Goal: Task Accomplishment & Management: Use online tool/utility

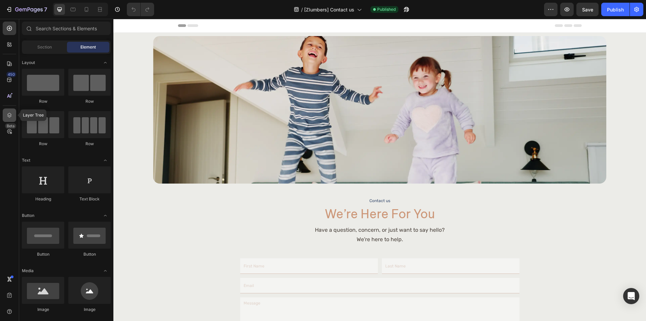
click at [10, 114] on icon at bounding box center [9, 115] width 7 height 7
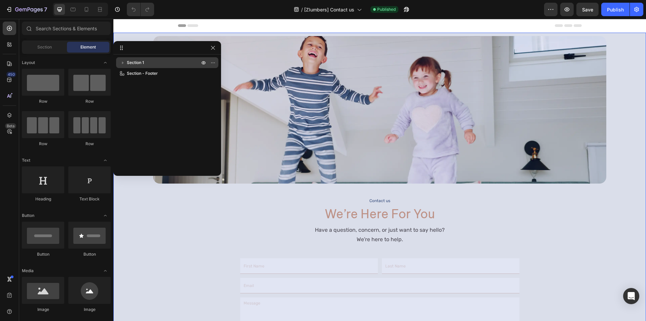
click at [139, 63] on span "Section 1" at bounding box center [135, 62] width 17 height 7
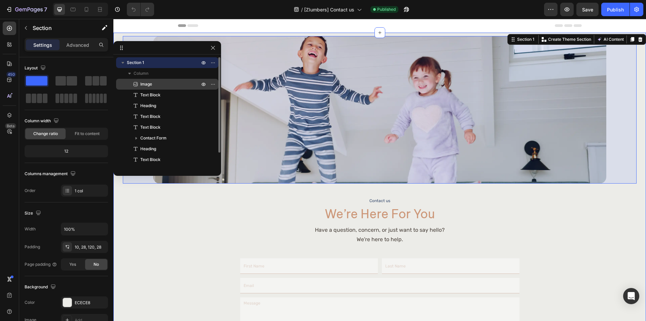
click at [150, 82] on span "Image" at bounding box center [146, 84] width 12 height 7
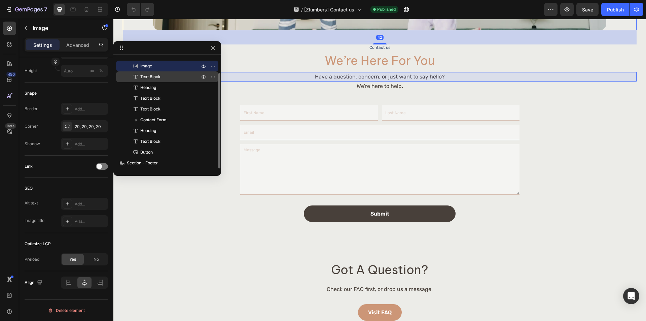
scroll to position [168, 0]
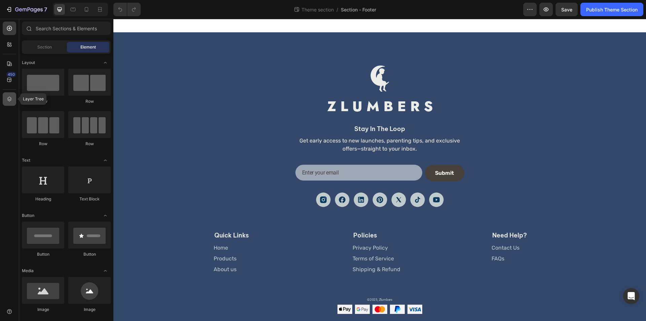
click at [9, 101] on icon at bounding box center [9, 99] width 7 height 7
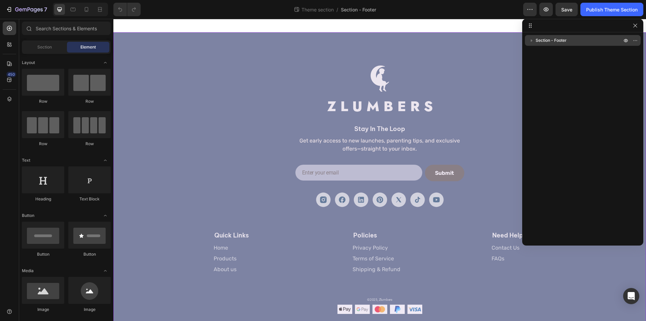
click at [545, 43] on span "Section - Footer" at bounding box center [551, 40] width 31 height 7
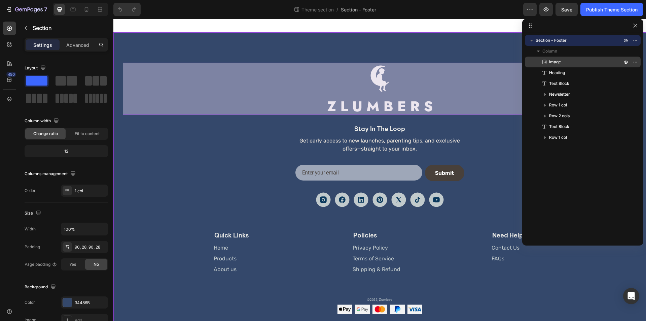
click at [578, 67] on div "Image" at bounding box center [583, 62] width 110 height 11
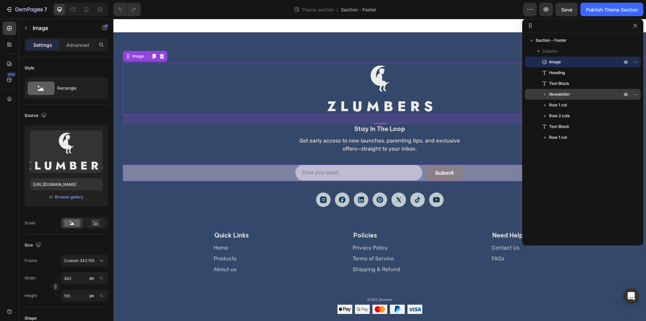
click at [575, 91] on p "Newsletter" at bounding box center [586, 94] width 74 height 7
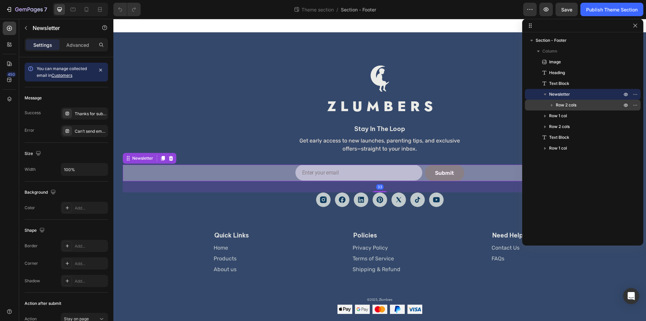
click at [579, 102] on p "Row 2 cols" at bounding box center [589, 105] width 67 height 7
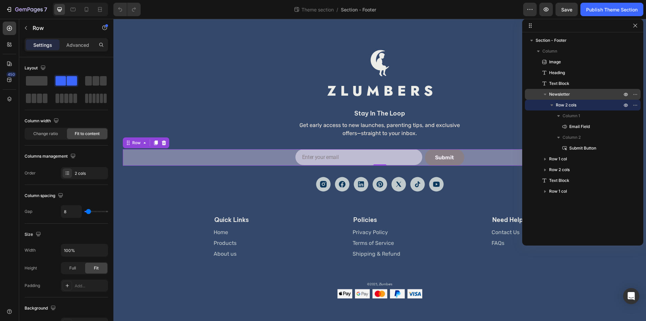
scroll to position [23, 0]
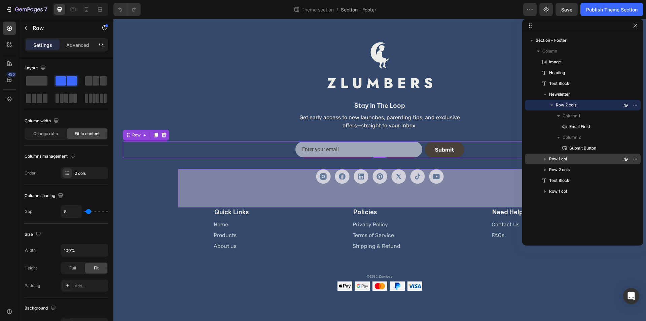
click at [575, 155] on div "Row 1 col" at bounding box center [583, 159] width 110 height 11
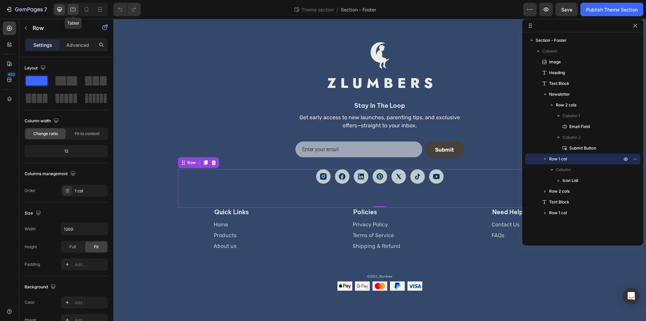
click at [71, 11] on icon at bounding box center [73, 10] width 5 height 4
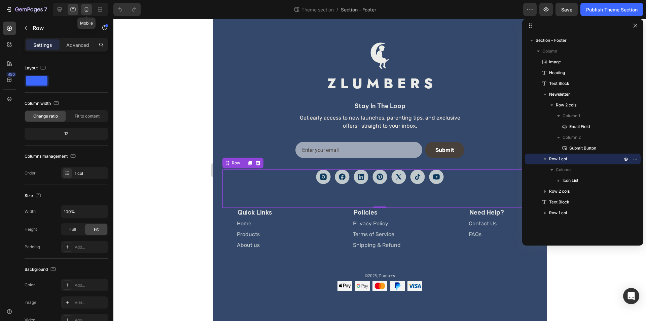
scroll to position [23, 0]
click at [86, 10] on icon at bounding box center [87, 9] width 4 height 5
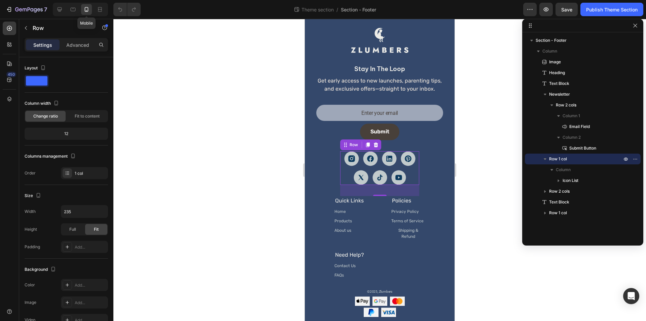
scroll to position [36, 0]
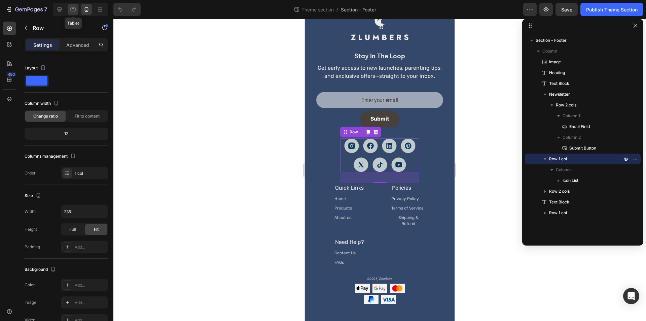
click at [74, 10] on icon at bounding box center [73, 9] width 7 height 7
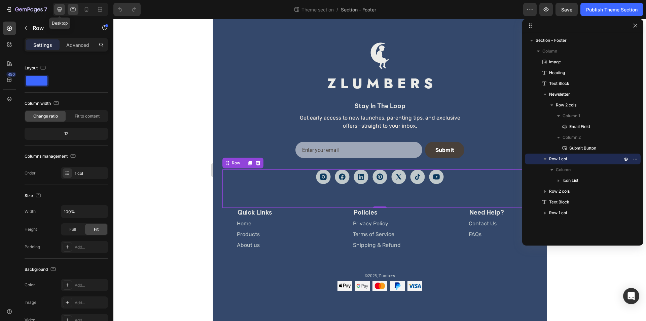
click at [62, 8] on icon at bounding box center [59, 9] width 7 height 7
type input "1200"
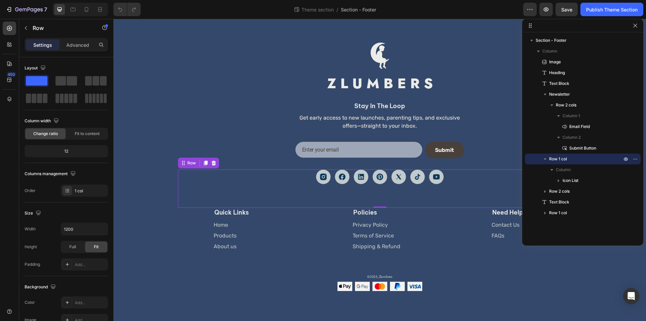
scroll to position [23, 0]
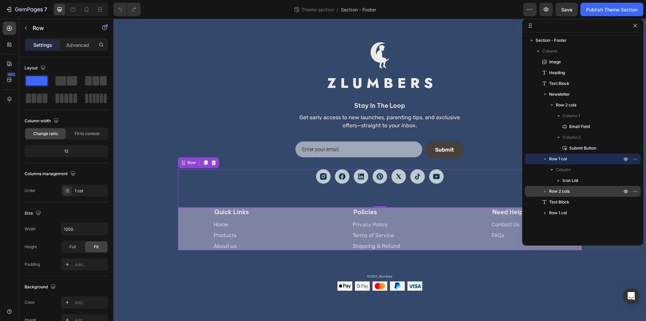
click at [566, 193] on span "Row 2 cols" at bounding box center [559, 191] width 21 height 7
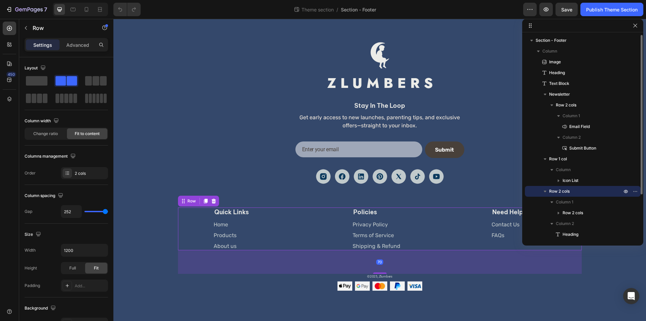
scroll to position [56, 0]
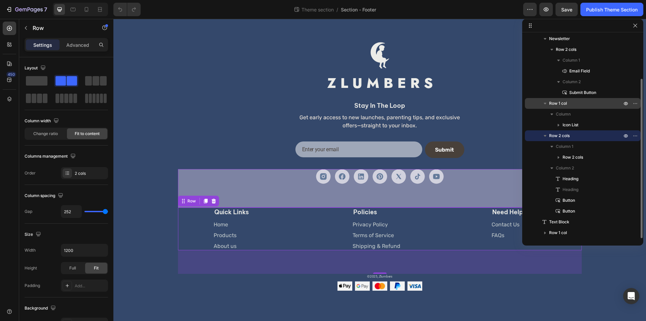
click at [573, 105] on p "Row 1 col" at bounding box center [586, 103] width 74 height 7
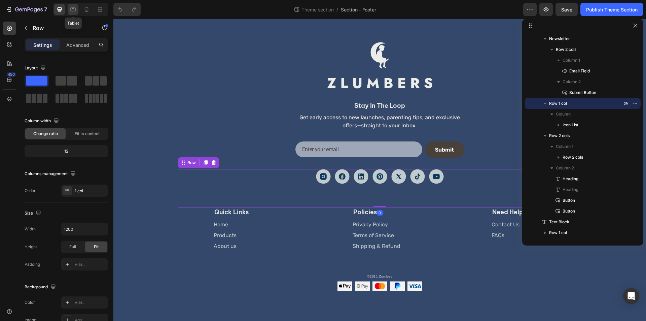
click at [75, 8] on icon at bounding box center [73, 10] width 5 height 4
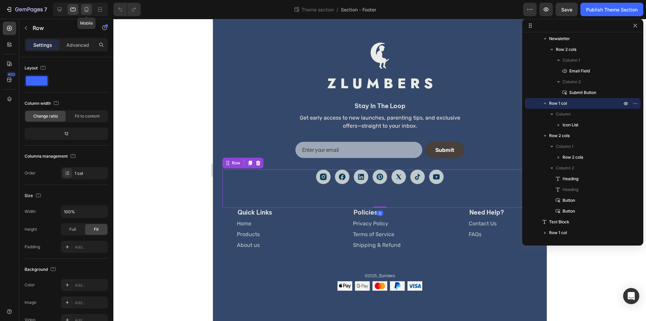
scroll to position [23, 0]
click at [87, 9] on icon at bounding box center [86, 9] width 7 height 7
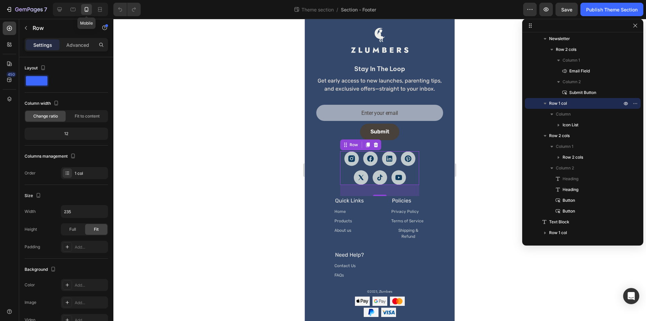
scroll to position [36, 0]
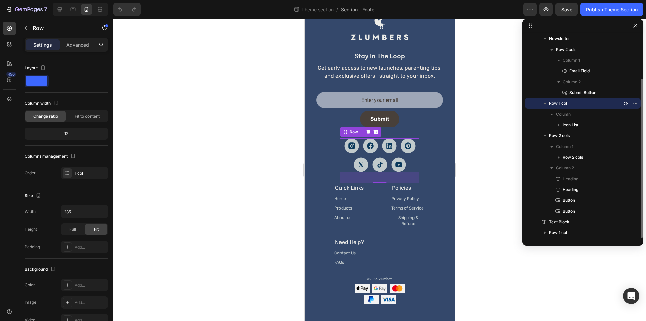
click at [568, 104] on p "Row 1 col" at bounding box center [586, 103] width 74 height 7
click at [70, 10] on icon at bounding box center [73, 9] width 7 height 7
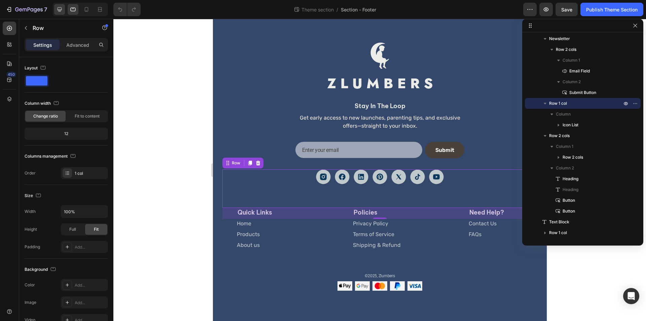
scroll to position [23, 0]
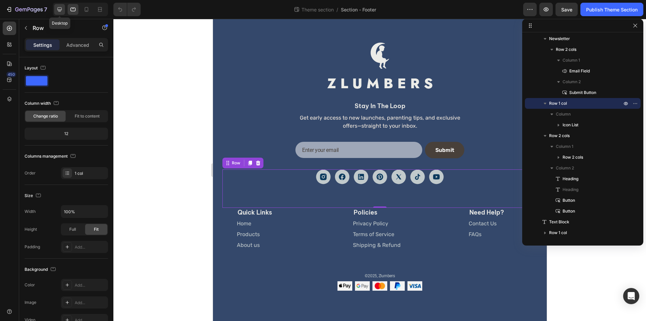
click at [58, 10] on icon at bounding box center [60, 9] width 4 height 4
type input "1200"
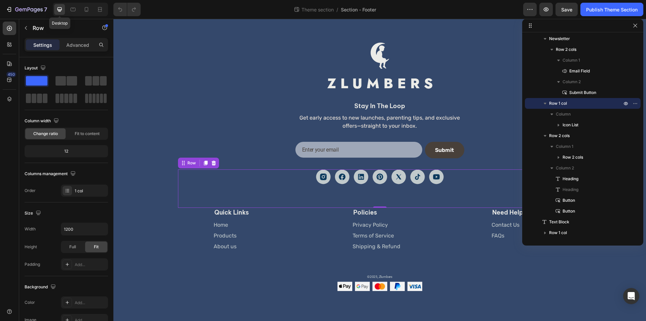
scroll to position [23, 0]
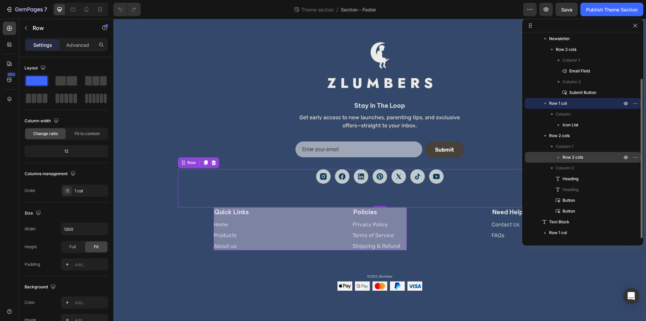
click at [592, 153] on div "Row 2 cols" at bounding box center [583, 157] width 110 height 11
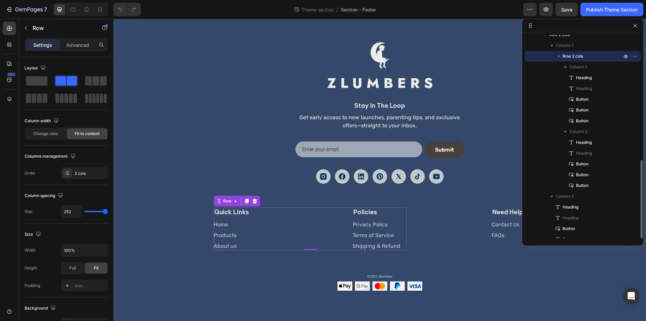
scroll to position [185, 0]
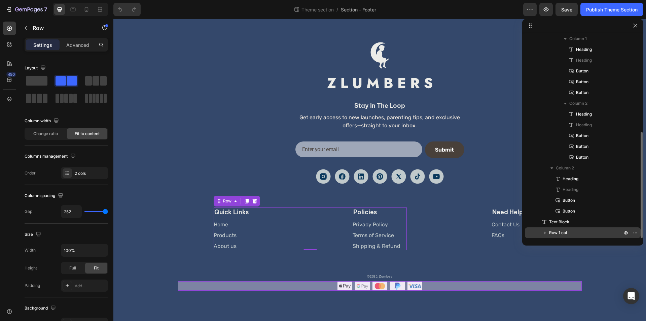
click at [587, 231] on p "Row 1 col" at bounding box center [586, 232] width 74 height 7
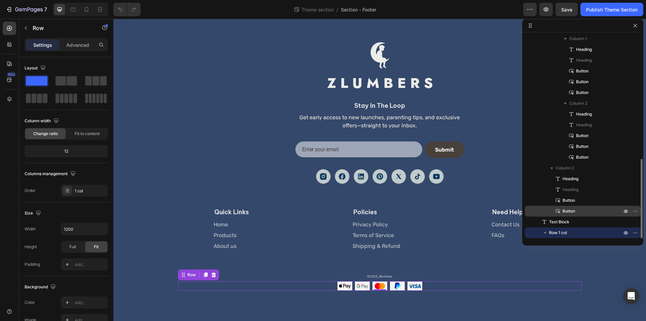
scroll to position [206, 0]
